Goal: Transaction & Acquisition: Purchase product/service

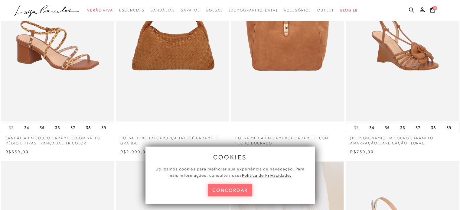
click at [235, 192] on button "concordar" at bounding box center [230, 190] width 45 height 12
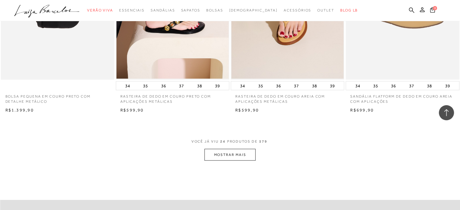
scroll to position [1269, 0]
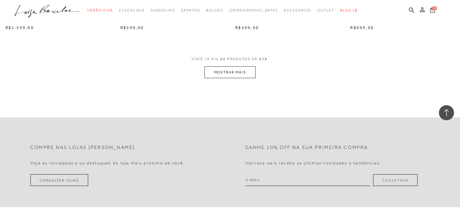
click at [250, 71] on button "MOSTRAR MAIS" at bounding box center [230, 73] width 51 height 12
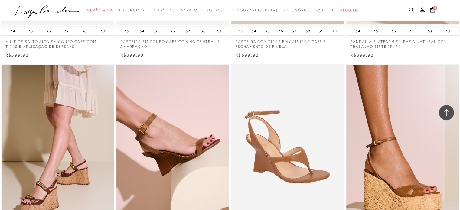
scroll to position [1723, 0]
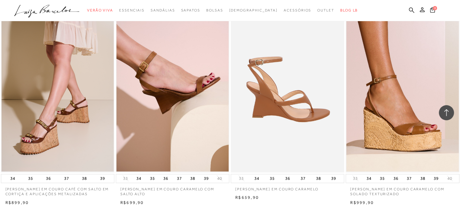
click at [274, 115] on img at bounding box center [288, 87] width 113 height 170
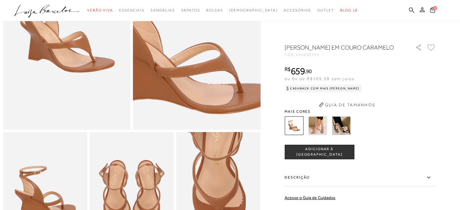
scroll to position [121, 0]
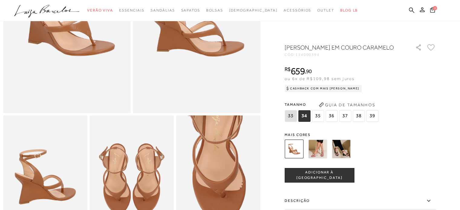
click at [343, 157] on img at bounding box center [341, 149] width 19 height 19
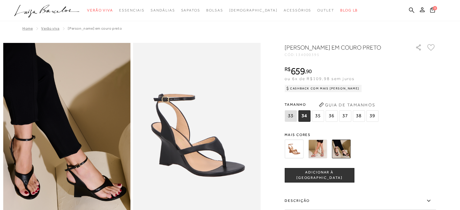
click at [318, 159] on img at bounding box center [317, 149] width 19 height 19
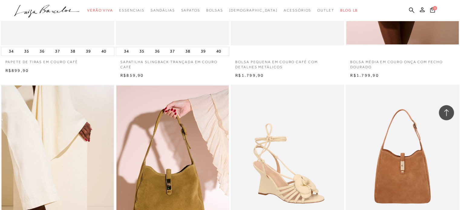
scroll to position [2361, 0]
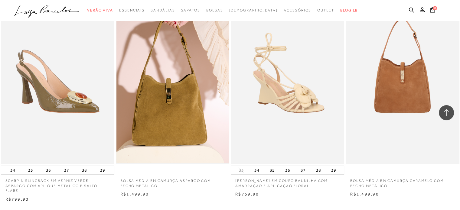
click at [79, 136] on img at bounding box center [58, 79] width 113 height 170
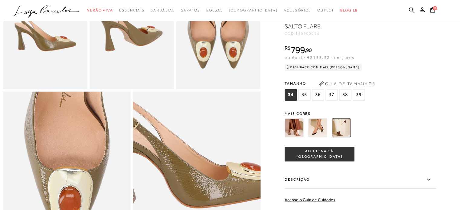
scroll to position [272, 0]
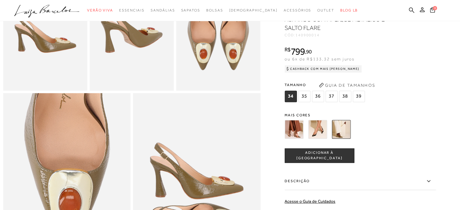
click at [319, 138] on img at bounding box center [317, 129] width 19 height 19
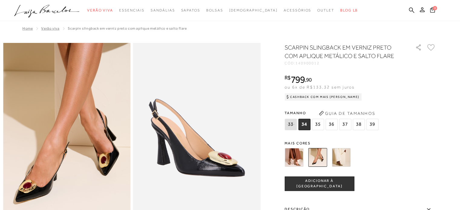
click at [340, 158] on img at bounding box center [341, 157] width 19 height 19
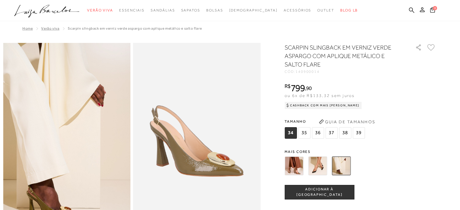
click at [299, 169] on img at bounding box center [294, 166] width 19 height 19
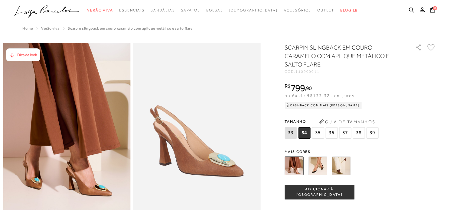
click at [315, 164] on img at bounding box center [317, 166] width 19 height 19
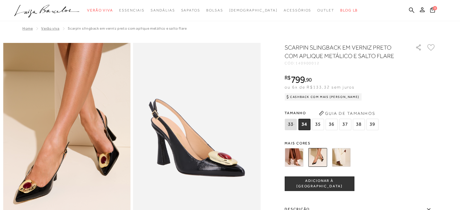
click at [344, 157] on img at bounding box center [341, 157] width 19 height 19
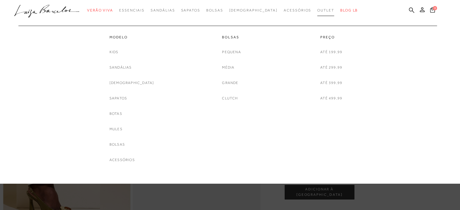
click at [318, 13] on link "Outlet" at bounding box center [326, 10] width 17 height 11
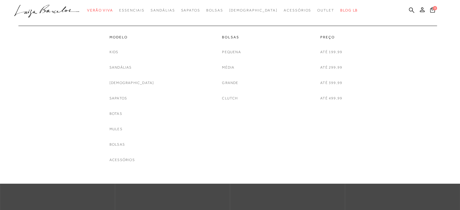
scroll to position [91, 0]
click at [318, 10] on span "Outlet" at bounding box center [326, 10] width 17 height 4
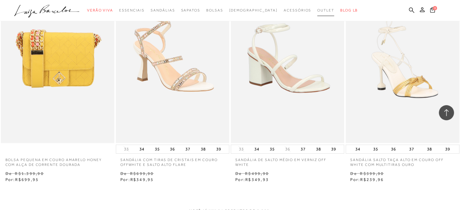
scroll to position [1271, 0]
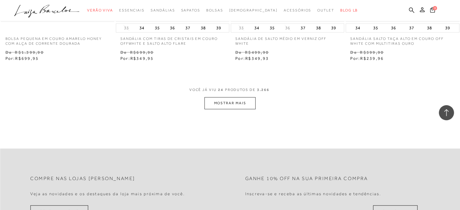
click at [229, 104] on button "MOSTRAR MAIS" at bounding box center [230, 103] width 51 height 12
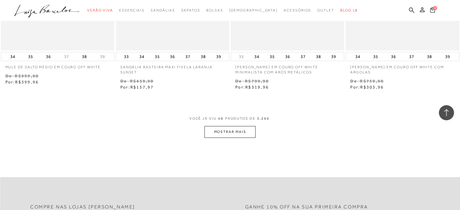
scroll to position [2543, 0]
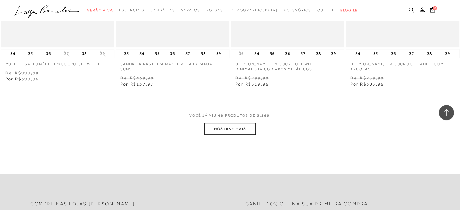
click at [226, 130] on button "MOSTRAR MAIS" at bounding box center [230, 129] width 51 height 12
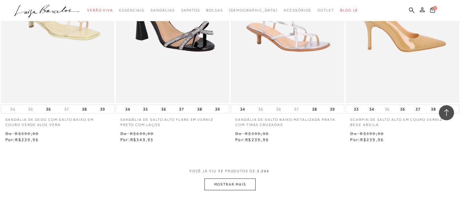
scroll to position [3905, 0]
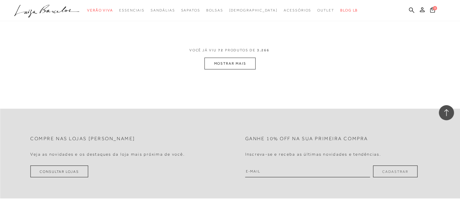
click at [238, 66] on button "MOSTRAR MAIS" at bounding box center [230, 64] width 51 height 12
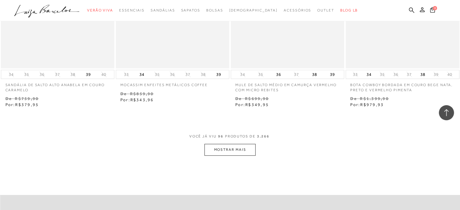
scroll to position [5207, 0]
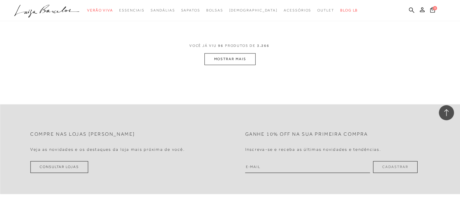
click at [239, 62] on button "MOSTRAR MAIS" at bounding box center [230, 59] width 51 height 12
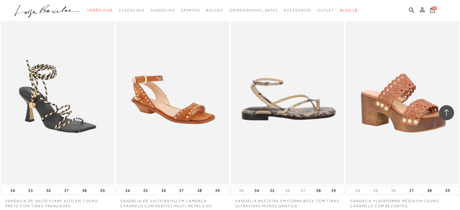
scroll to position [6357, 0]
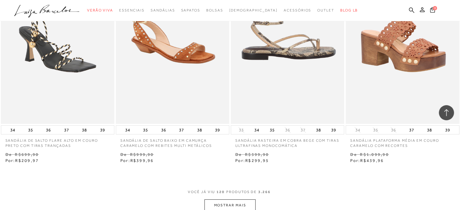
click at [285, 57] on img at bounding box center [288, 39] width 113 height 170
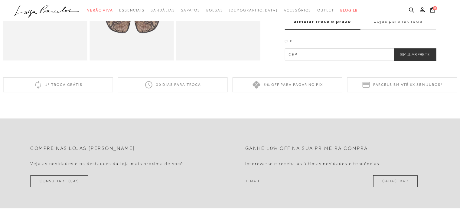
scroll to position [151, 0]
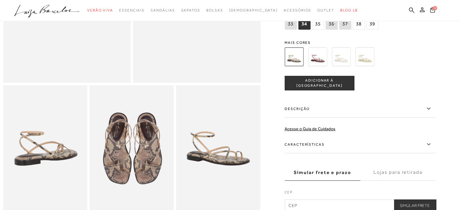
click at [325, 64] on img at bounding box center [317, 57] width 19 height 19
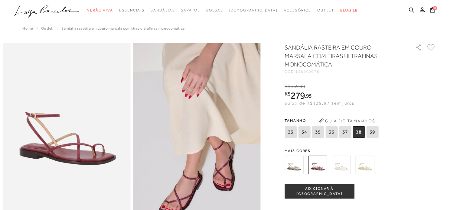
click at [348, 163] on img at bounding box center [341, 165] width 19 height 19
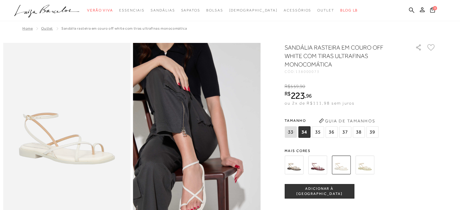
click at [366, 166] on img at bounding box center [365, 165] width 19 height 19
